Goal: Information Seeking & Learning: Learn about a topic

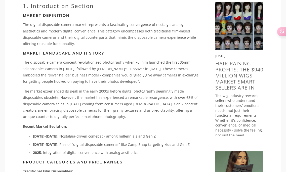
scroll to position [222, 0]
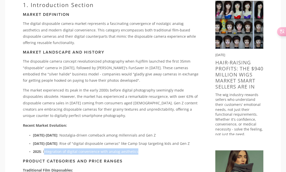
drag, startPoint x: 43, startPoint y: 146, endPoint x: 135, endPoint y: 146, distance: 91.4
click at [135, 149] on p "2025 : Integration of digital convenience with analog aesthetics" at bounding box center [116, 152] width 166 height 6
copy p "ntegration of digital convenience with analog aesthetics"
click at [135, 149] on p "2025 : Integration of digital convenience with analog aesthetics" at bounding box center [116, 152] width 166 height 6
drag, startPoint x: 135, startPoint y: 146, endPoint x: 47, endPoint y: 146, distance: 88.2
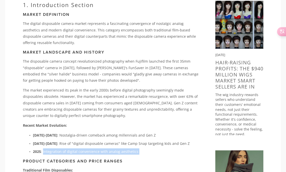
click at [47, 149] on p "2025 : Integration of digital convenience with analog aesthetics" at bounding box center [116, 152] width 166 height 6
click at [43, 141] on strong "[DATE]-[DATE]" at bounding box center [45, 143] width 24 height 5
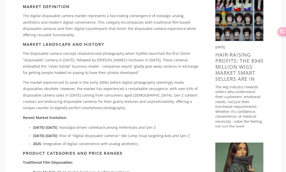
scroll to position [236, 0]
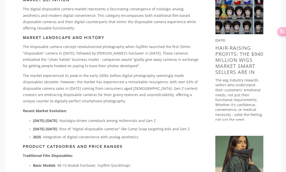
click at [44, 80] on p "The market experienced its peak in the early 2000s before digital photography s…" at bounding box center [111, 89] width 177 height 32
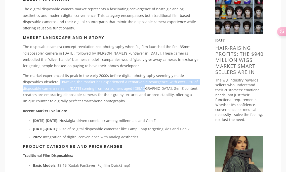
drag, startPoint x: 39, startPoint y: 77, endPoint x: 119, endPoint y: 82, distance: 80.8
click at [119, 82] on p "The market experienced its peak in the early 2000s before digital photography s…" at bounding box center [111, 89] width 177 height 32
copy p "However, the market has experienced a remarkable resurgence, with over 63% of d…"
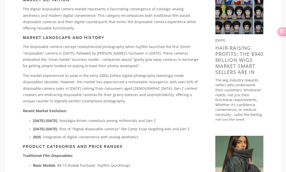
click at [40, 79] on p "The market experienced its peak in the early 2000s before digital photography s…" at bounding box center [111, 89] width 177 height 32
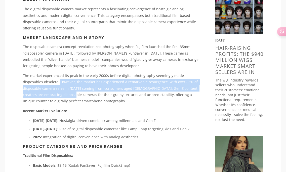
copy p "However, the market has experienced a remarkable resurgence, with over 63% of d…"
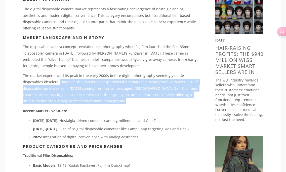
drag, startPoint x: 39, startPoint y: 77, endPoint x: 90, endPoint y: 99, distance: 55.6
click at [90, 99] on div "Executive Summary of Research Global disposable camera market valued at USD 101…" at bounding box center [111, 117] width 177 height 494
copy p "However, the market has experienced a remarkable resurgence, with over 63% of d…"
